Goal: Find specific page/section: Find specific page/section

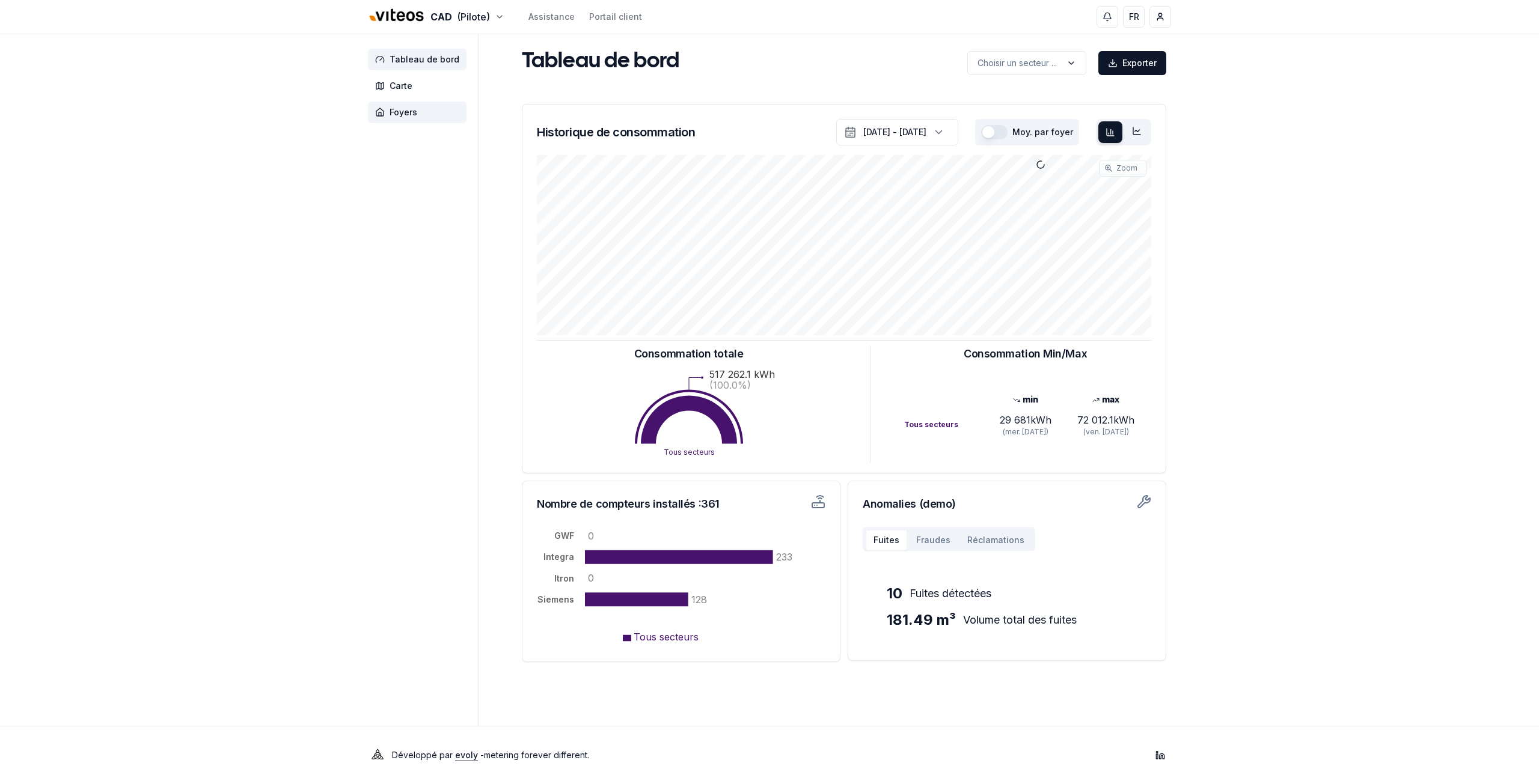
click at [409, 118] on span "Foyers" at bounding box center [418, 112] width 99 height 22
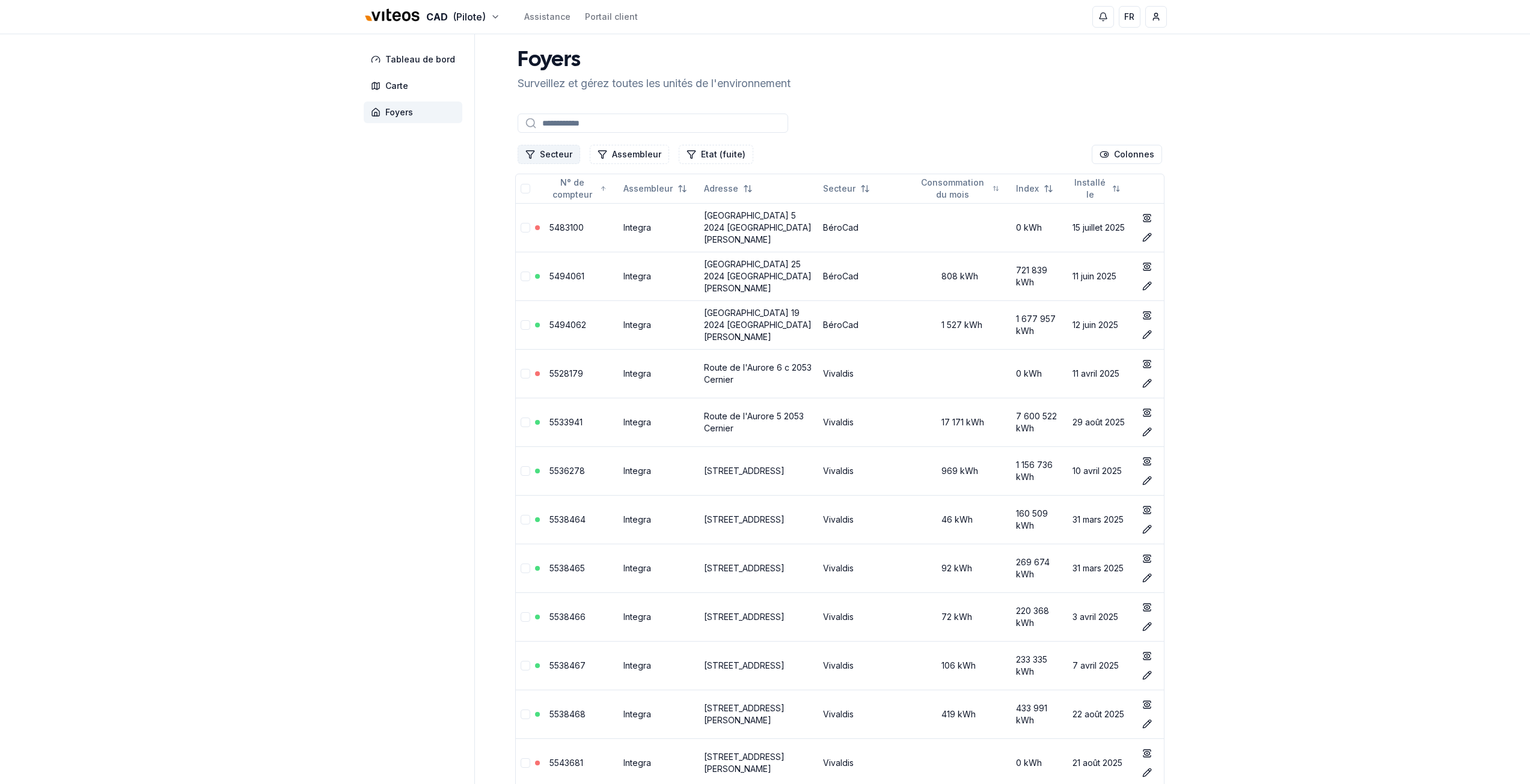
click at [560, 159] on button "Secteur" at bounding box center [548, 155] width 62 height 19
click at [547, 229] on span "Cadbar" at bounding box center [555, 225] width 29 height 12
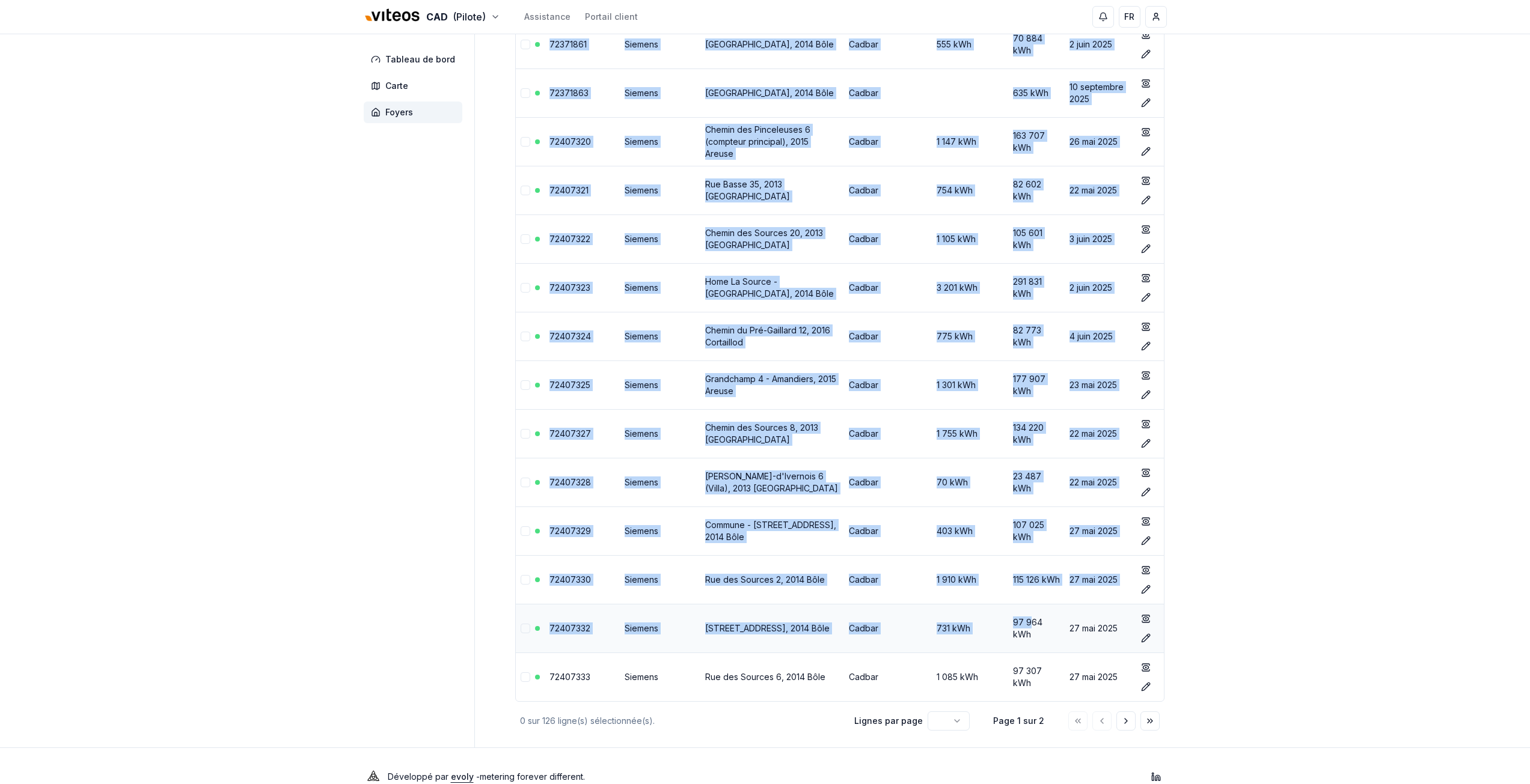
scroll to position [5109, 0]
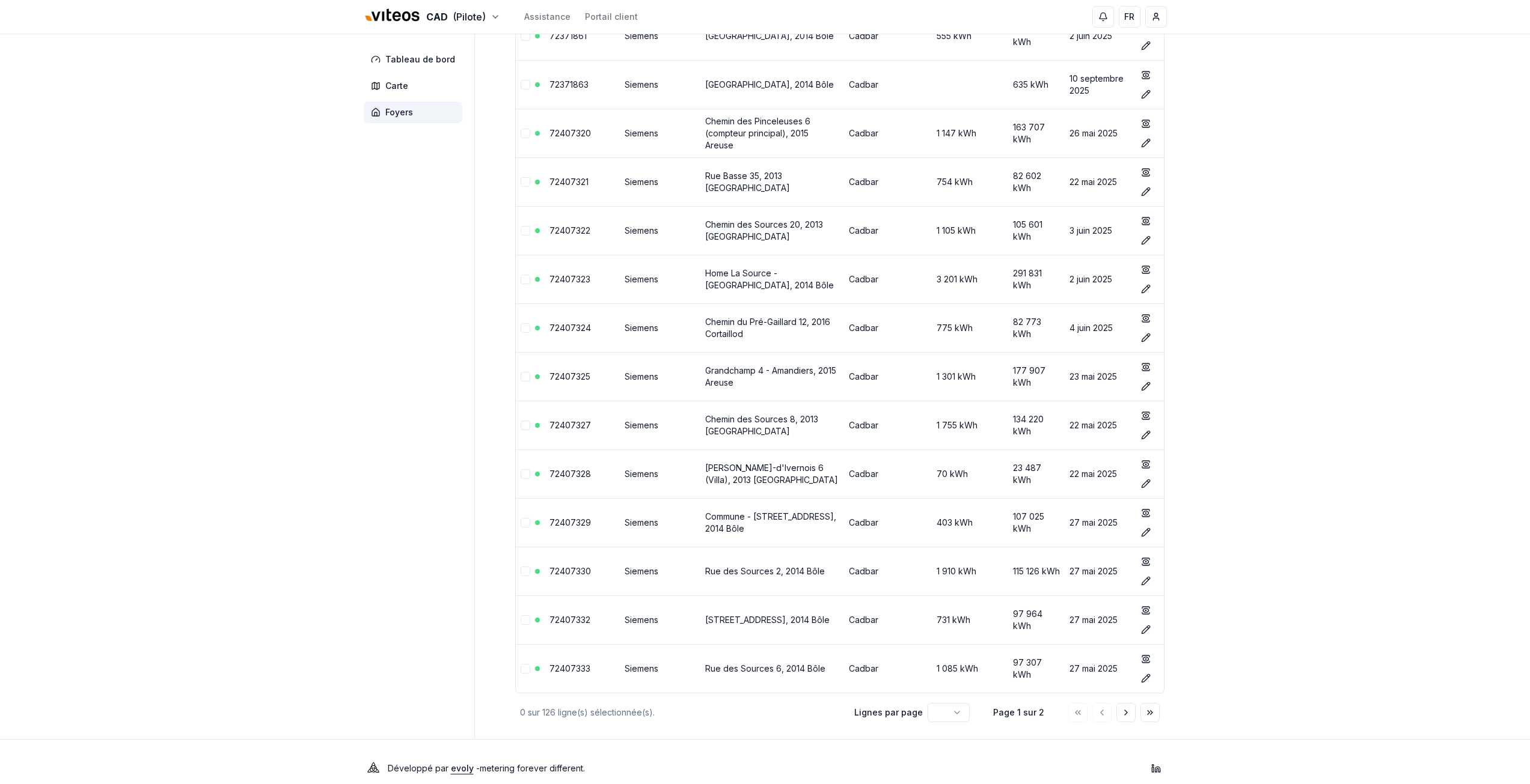
drag, startPoint x: 511, startPoint y: 191, endPoint x: 1223, endPoint y: 665, distance: 855.3
drag, startPoint x: 335, startPoint y: 478, endPoint x: 675, endPoint y: 585, distance: 356.4
click at [1123, 712] on icon "Aller à la page suivante" at bounding box center [1126, 713] width 10 height 10
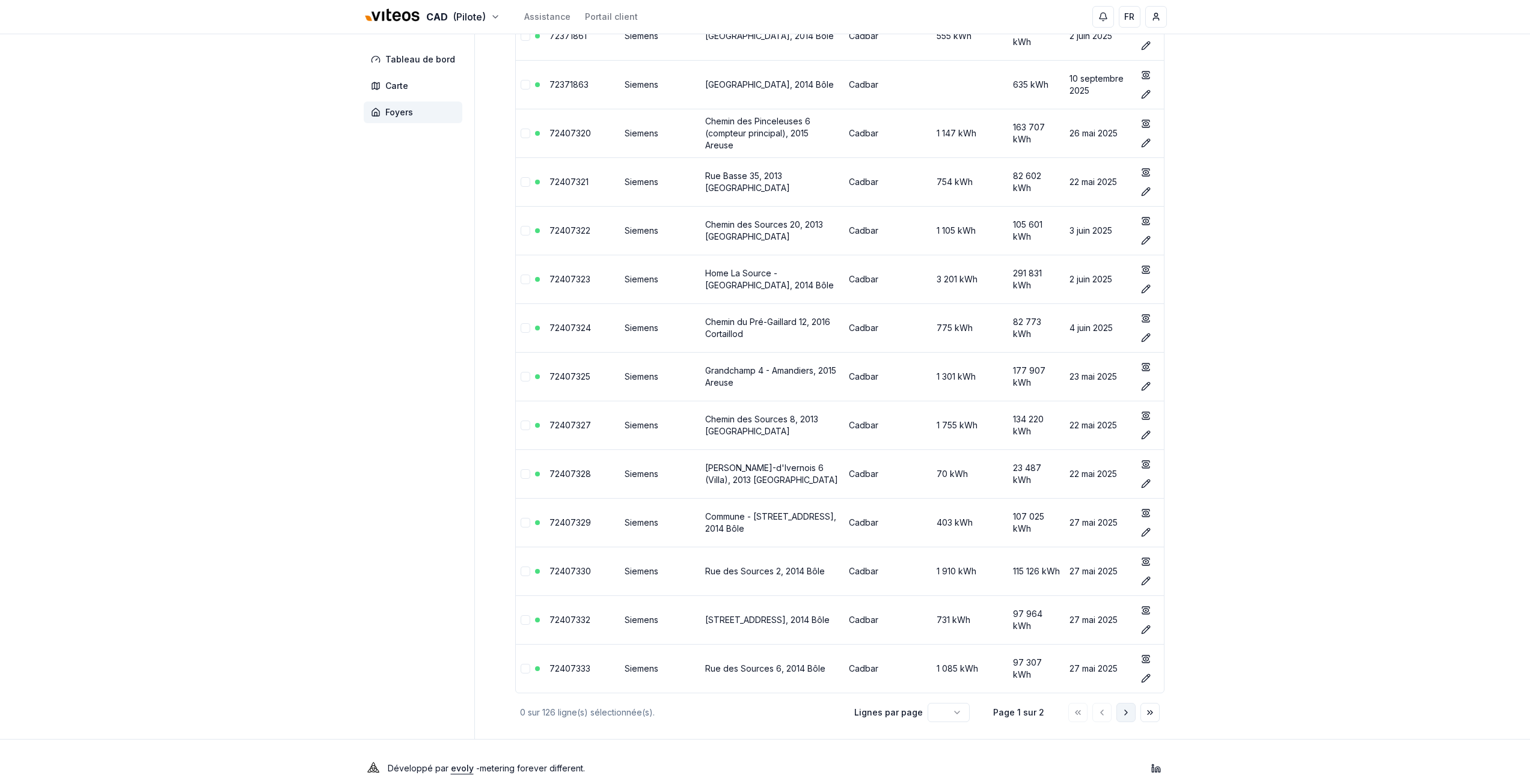
scroll to position [59, 0]
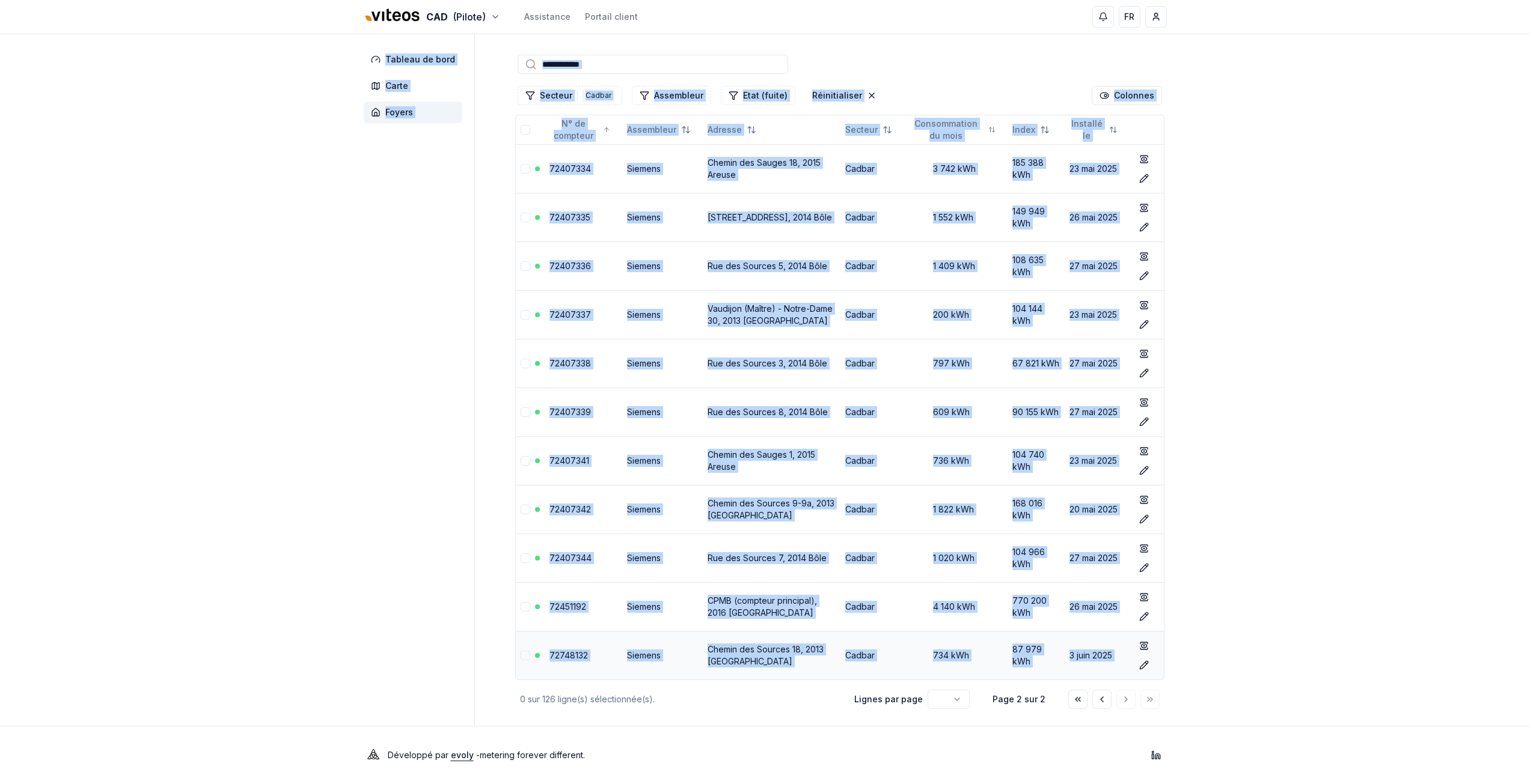
drag, startPoint x: 484, startPoint y: 162, endPoint x: 1071, endPoint y: 662, distance: 771.1
click at [1100, 662] on div "Tableau de bord Carte Foyers Foyers Surveillez et gérez toutes les unités de l'…" at bounding box center [765, 351] width 842 height 751
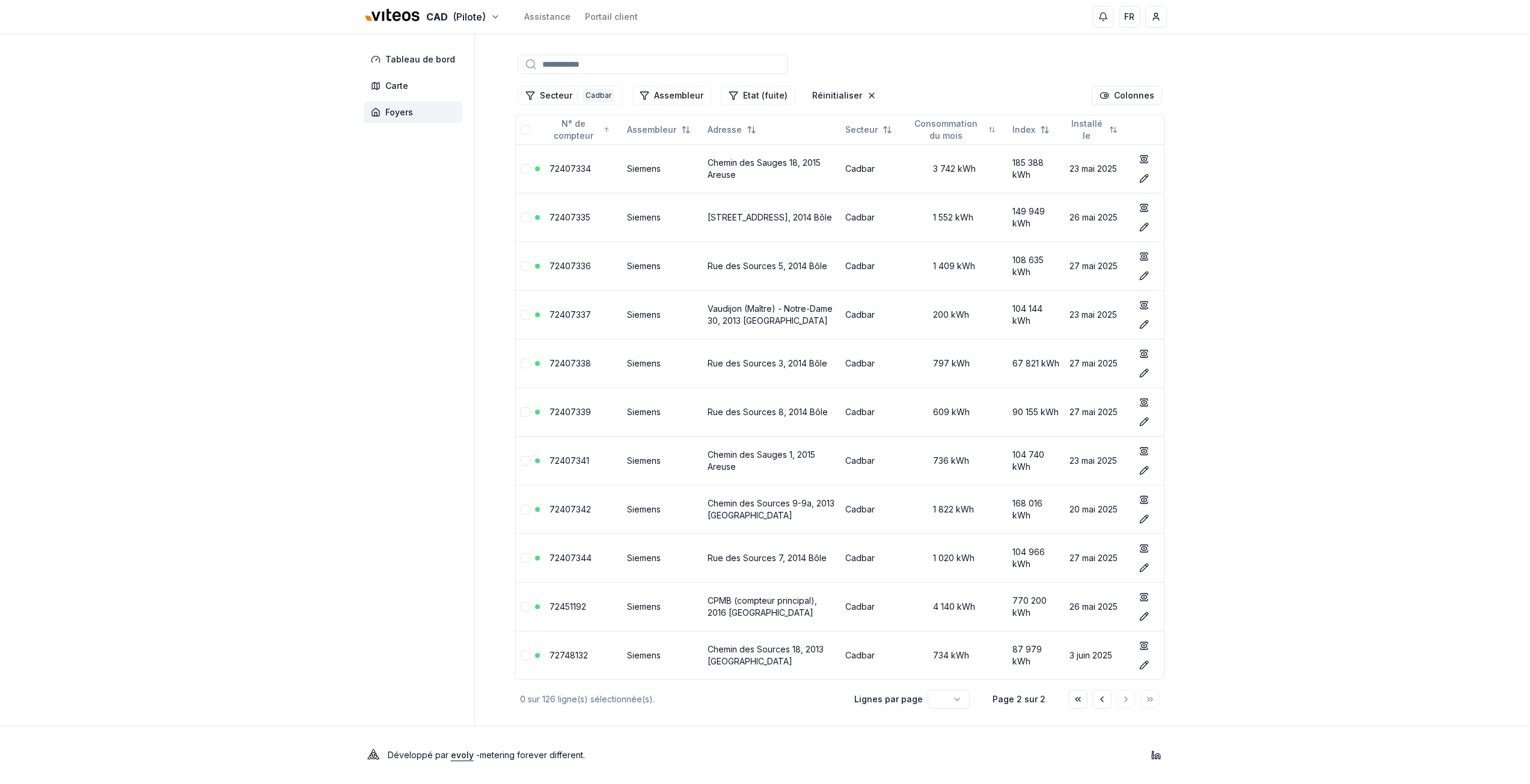
click at [136, 243] on div "CAD (Pilote) Assistance Portail client FR Jeremy Barfuss Tableau de bord Carte …" at bounding box center [765, 362] width 1530 height 843
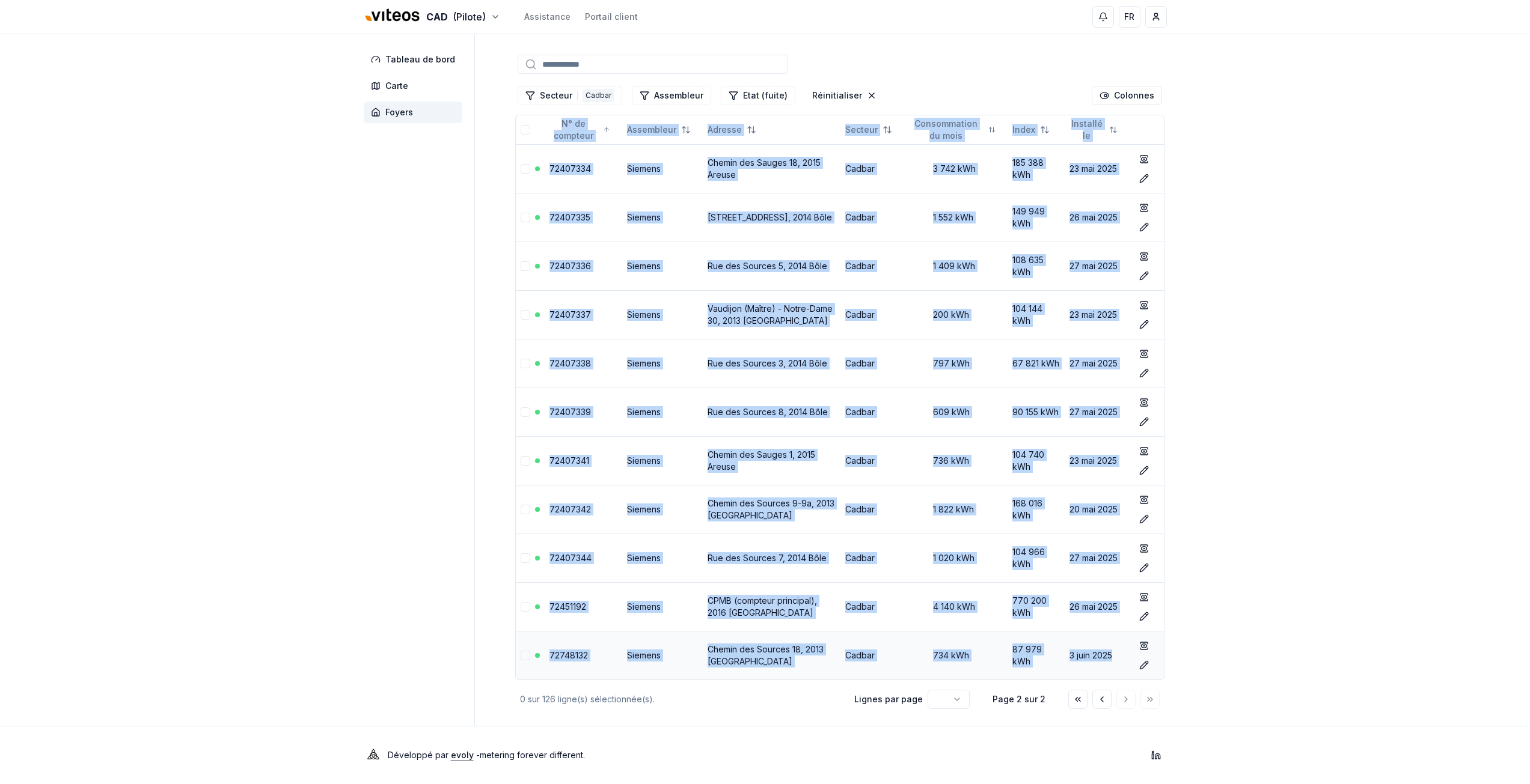
drag, startPoint x: 504, startPoint y: 135, endPoint x: 1114, endPoint y: 645, distance: 795.1
click at [1114, 645] on div "Tableau de bord Carte Foyers Foyers Surveillez et gérez toutes les unités de l'…" at bounding box center [765, 351] width 842 height 751
copy table "N° de compteur Assembleur Adresse Secteur Consommation du mois Index Installé l…"
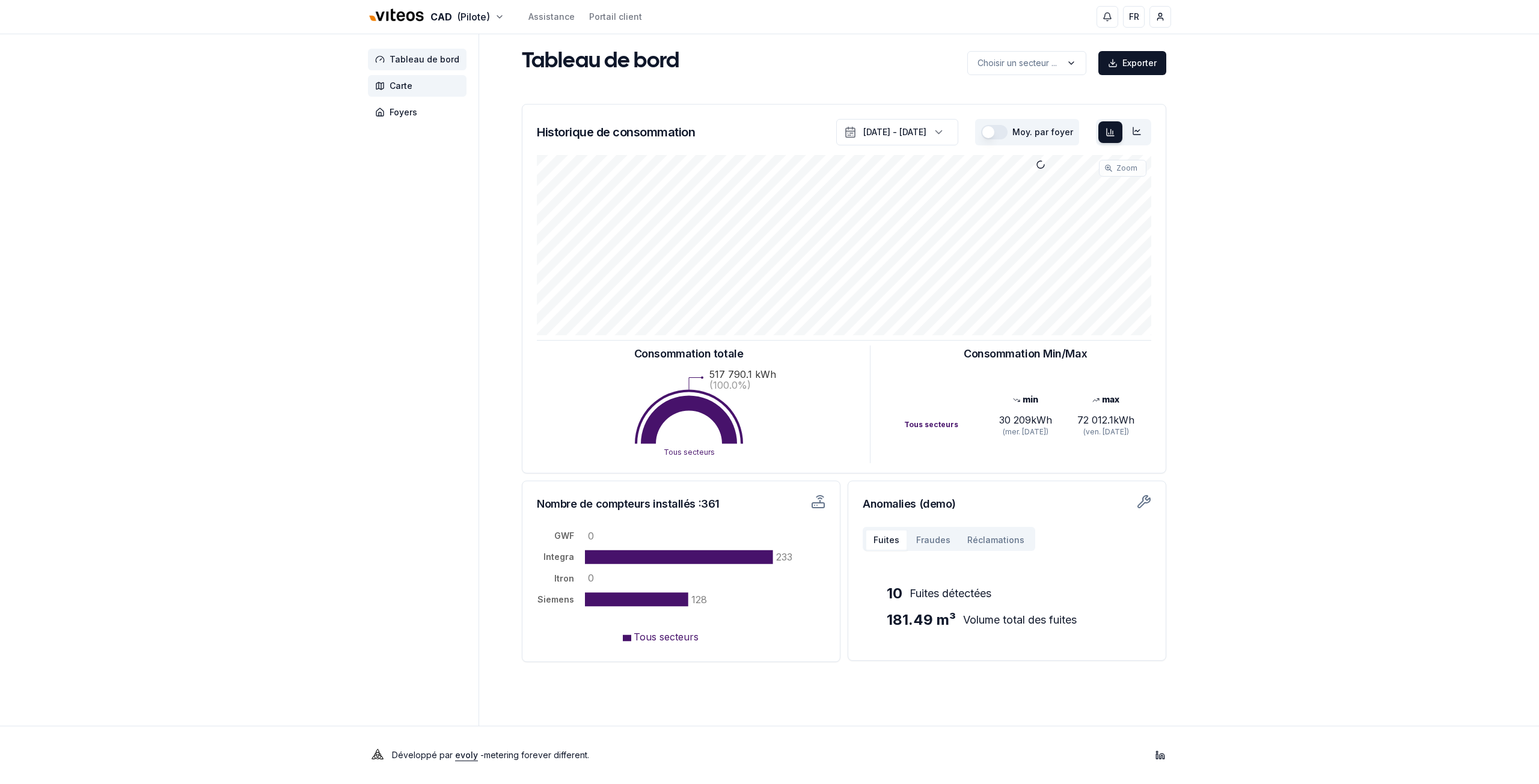
click at [392, 84] on span "Carte" at bounding box center [401, 86] width 23 height 12
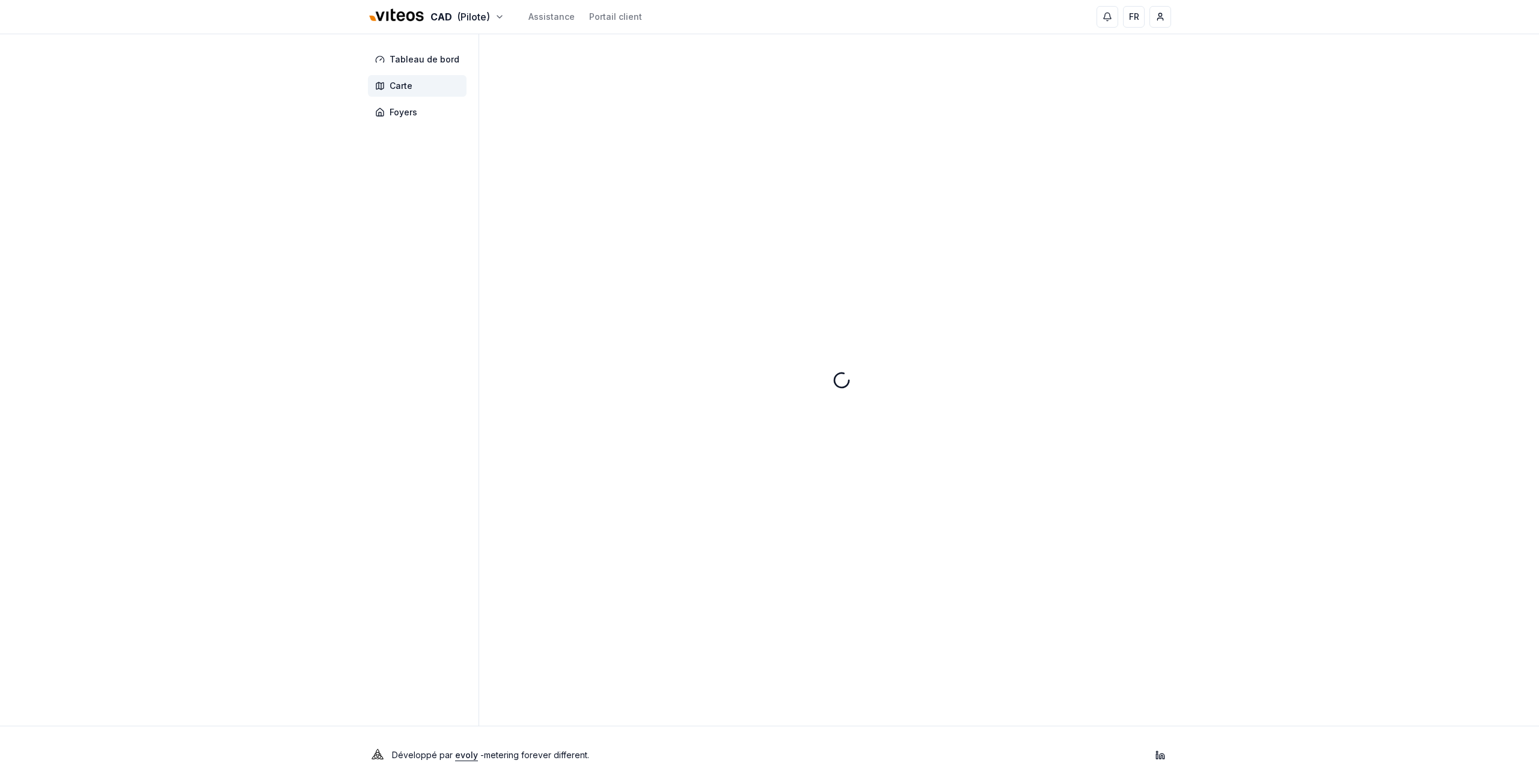
click at [399, 137] on aside "Tableau de bord Carte Foyers" at bounding box center [423, 379] width 111 height 692
click at [395, 119] on span "Foyers" at bounding box center [418, 112] width 99 height 22
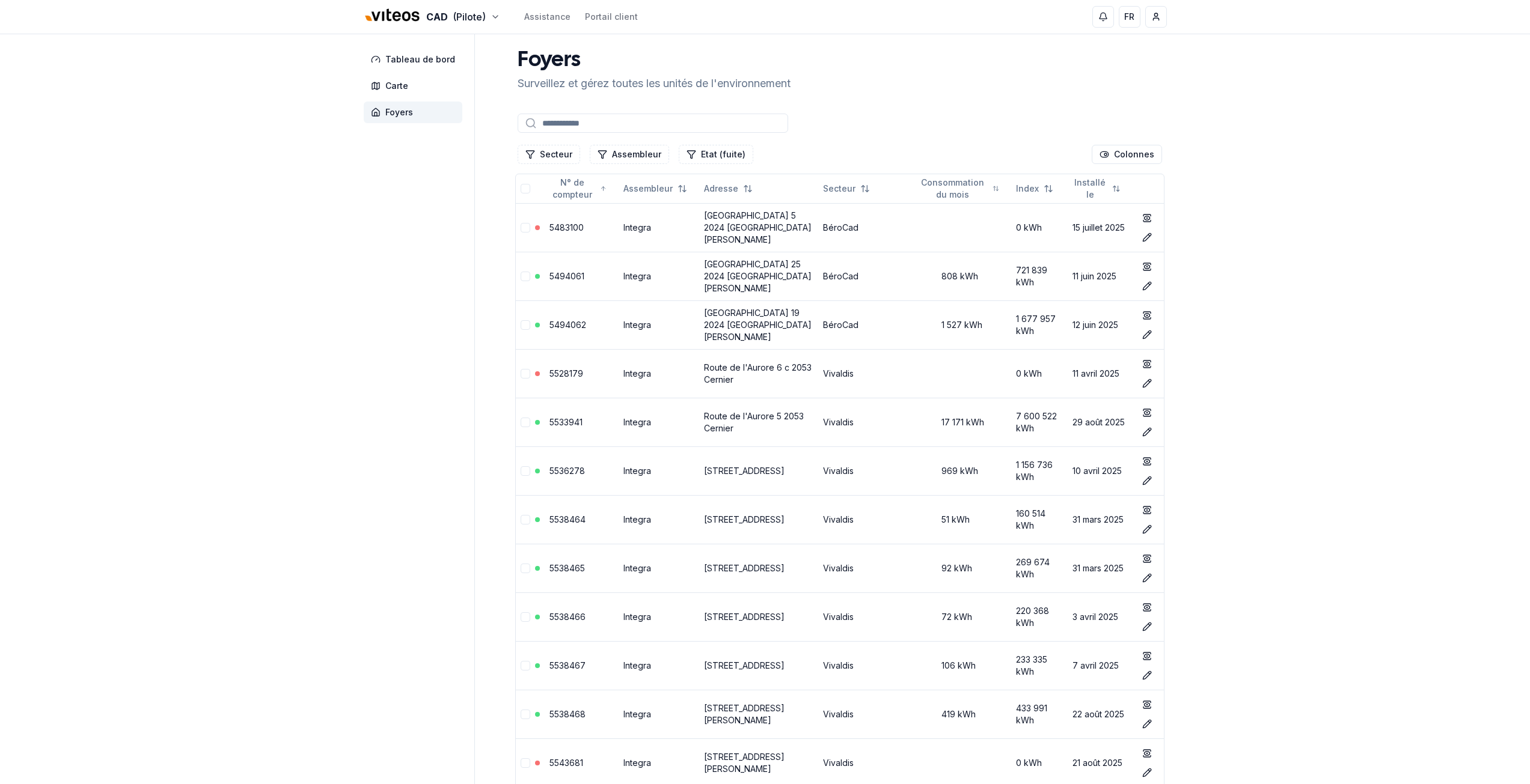
click at [556, 121] on input at bounding box center [653, 123] width 271 height 19
paste input "********"
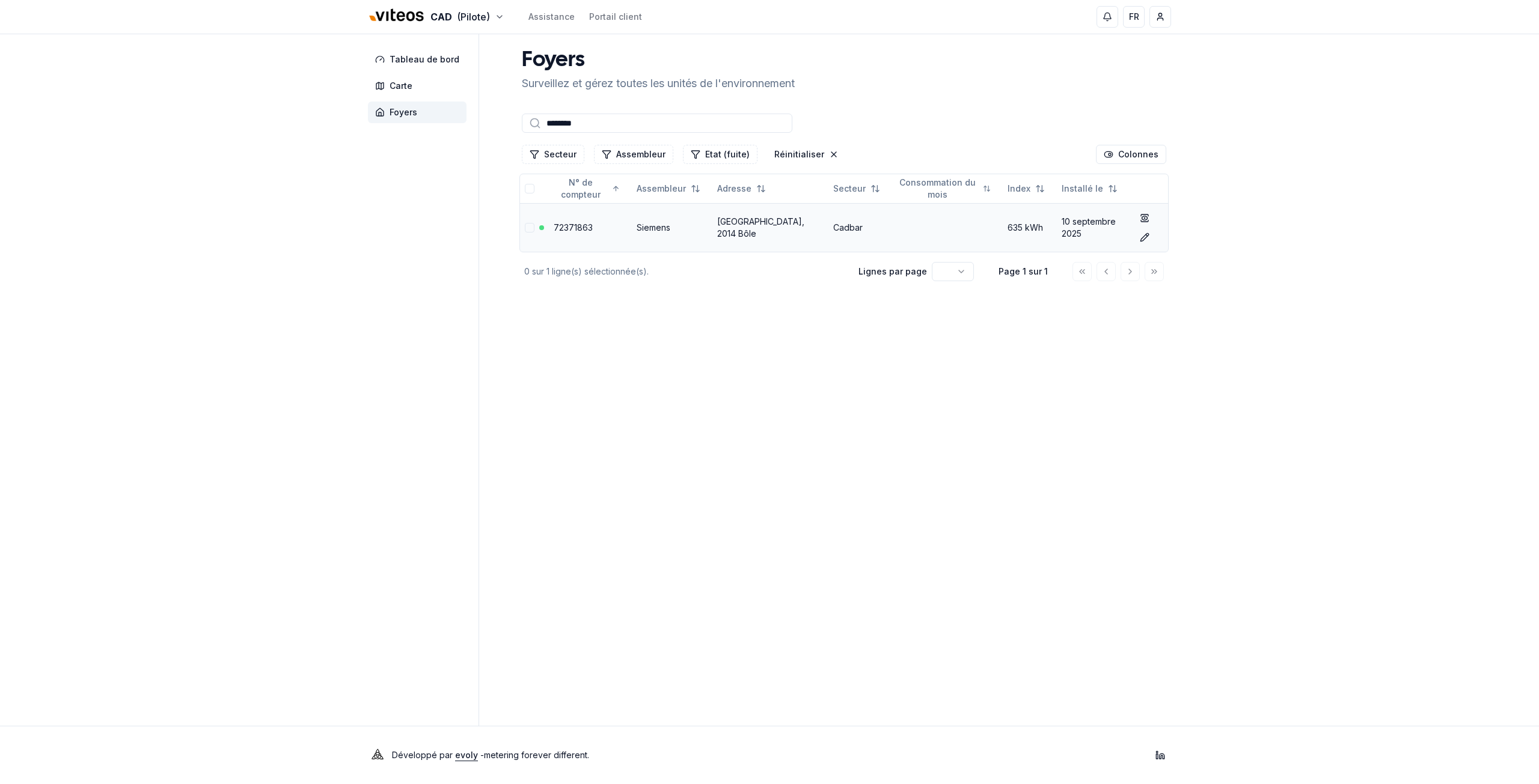
type input "********"
click at [568, 229] on link "72371863" at bounding box center [573, 227] width 39 height 11
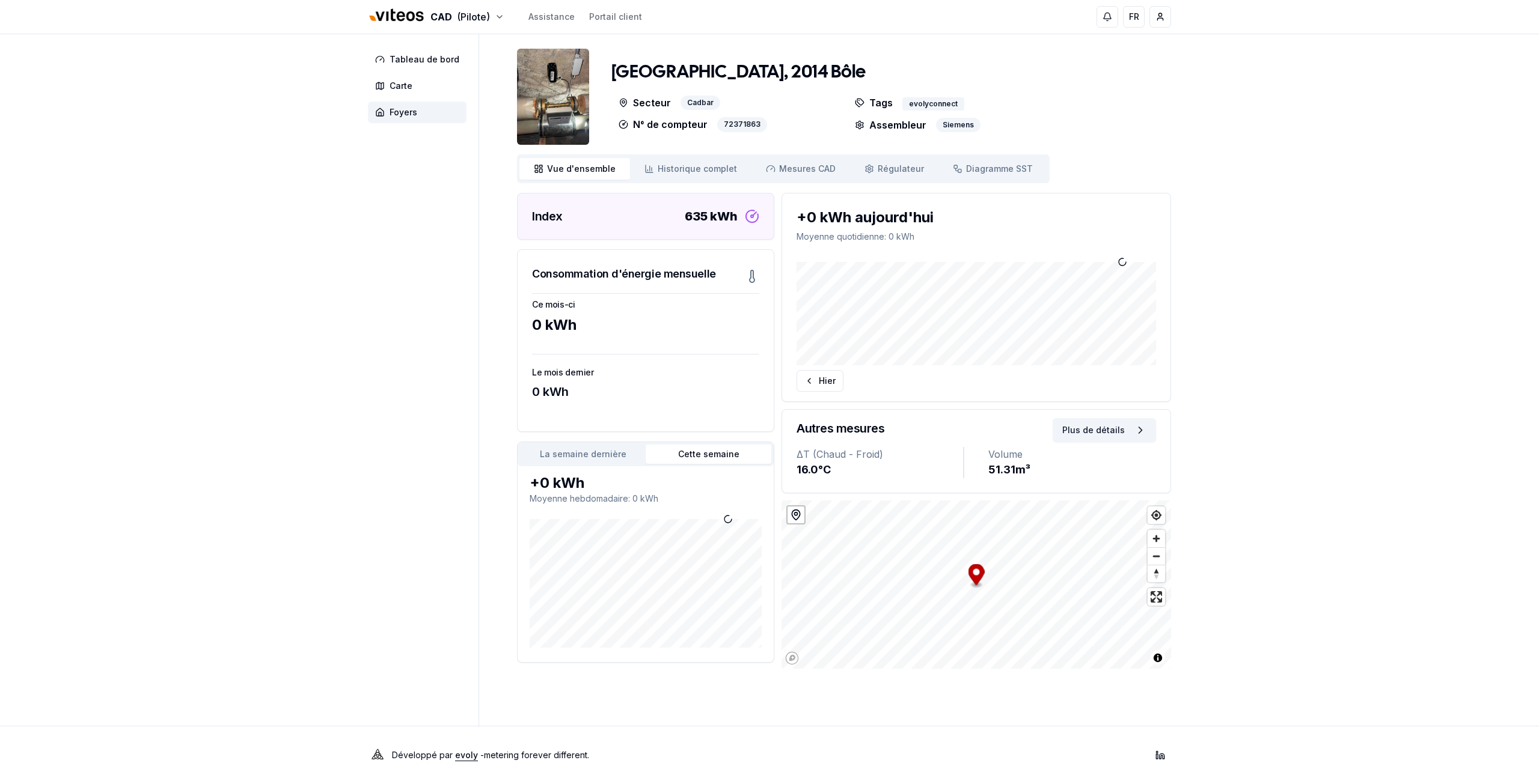
click at [403, 245] on aside "Tableau de bord Carte Foyers" at bounding box center [423, 379] width 111 height 692
drag, startPoint x: 429, startPoint y: 269, endPoint x: 438, endPoint y: 267, distance: 9.2
click at [438, 267] on aside "Tableau de bord Carte Foyers" at bounding box center [423, 379] width 111 height 692
click at [375, 246] on aside "Tableau de bord Carte Foyers" at bounding box center [423, 379] width 111 height 692
click at [382, 271] on aside "Tableau de bord Carte Foyers" at bounding box center [423, 379] width 111 height 692
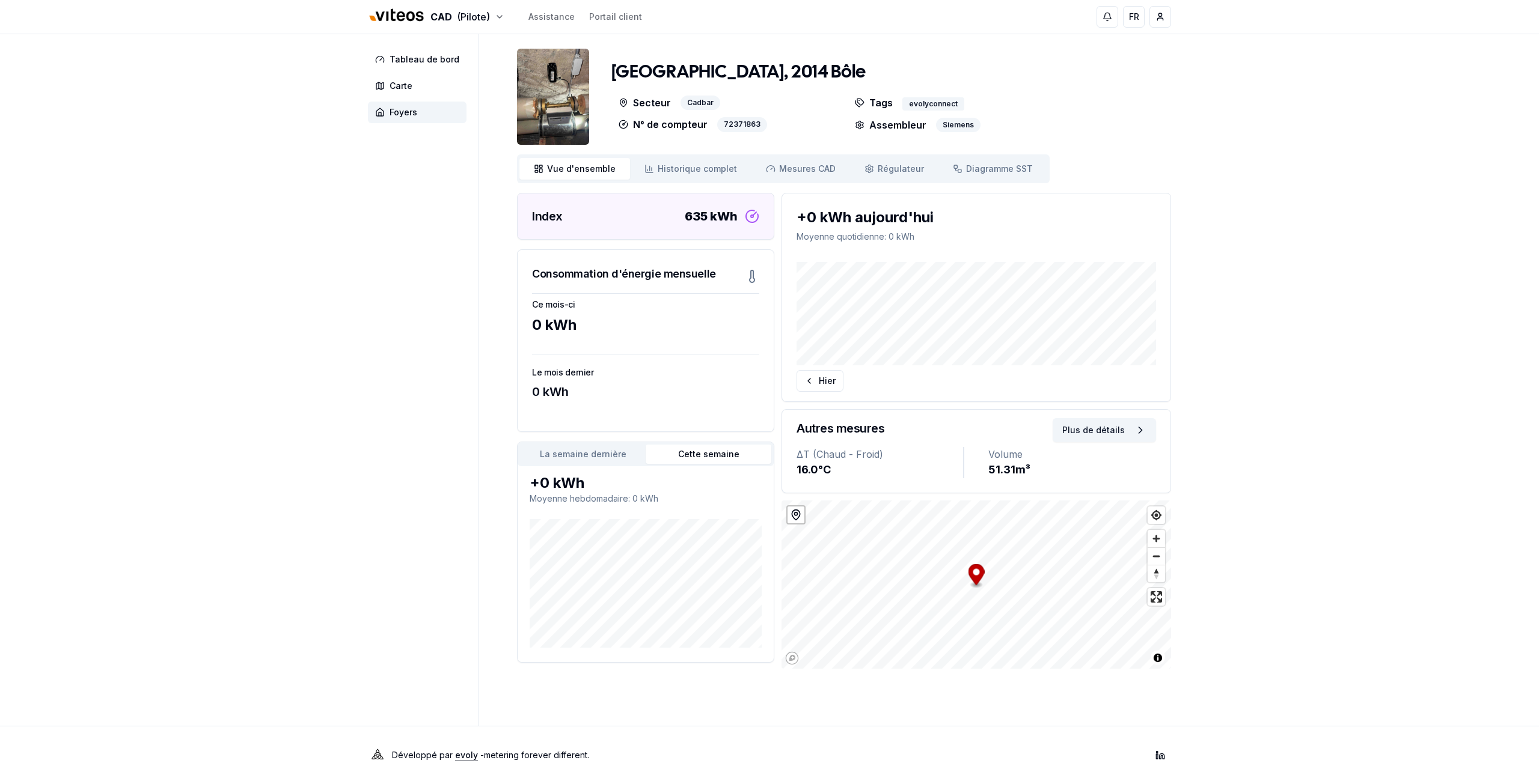
drag, startPoint x: 161, startPoint y: 243, endPoint x: 182, endPoint y: 272, distance: 35.8
click at [160, 241] on div "CAD (Pilote) Assistance Portail client FR [PERSON_NAME] Tableau de bord Carte F…" at bounding box center [770, 392] width 1539 height 784
drag, startPoint x: 722, startPoint y: 124, endPoint x: 773, endPoint y: 123, distance: 51.0
click at [773, 123] on div "N° de compteur 72371863" at bounding box center [726, 125] width 229 height 15
copy div "72371863"
